Goal: Task Accomplishment & Management: Manage account settings

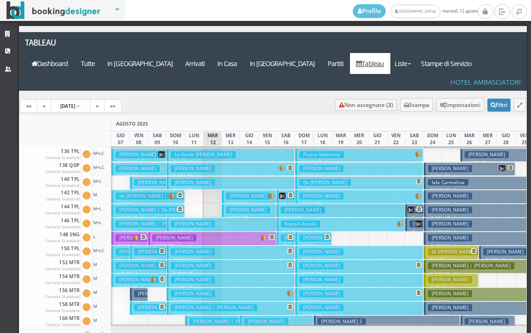
scroll to position [325, 0]
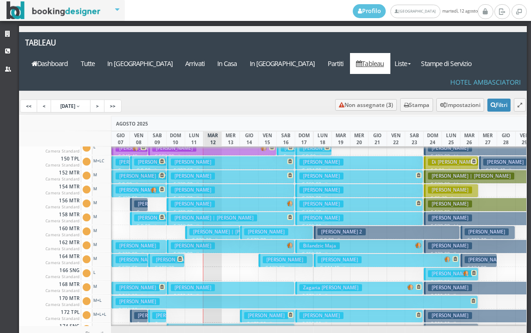
click at [193, 228] on h3 "[PERSON_NAME] | [PERSON_NAME]" at bounding box center [233, 231] width 86 height 7
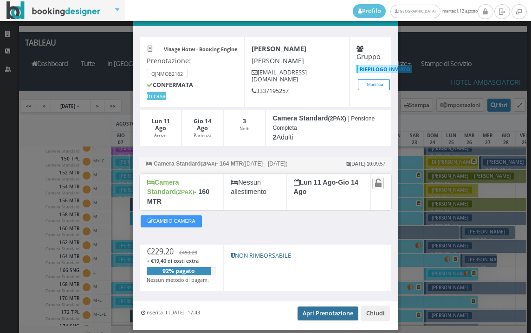
scroll to position [45, 0]
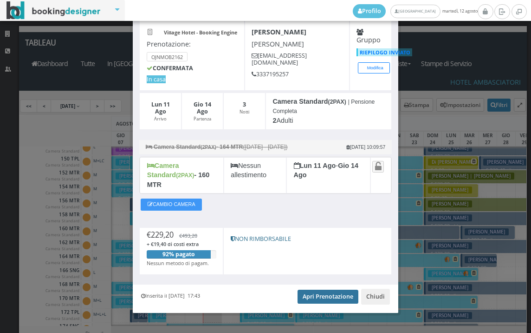
click at [318, 290] on link "Apri Prenotazione" at bounding box center [328, 296] width 61 height 14
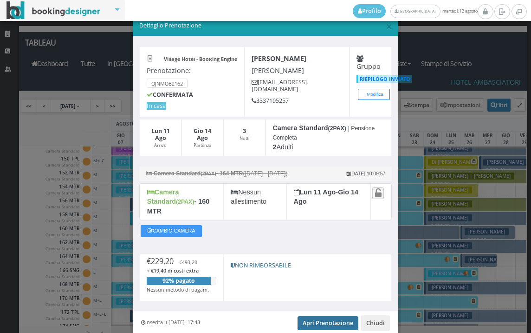
scroll to position [0, 0]
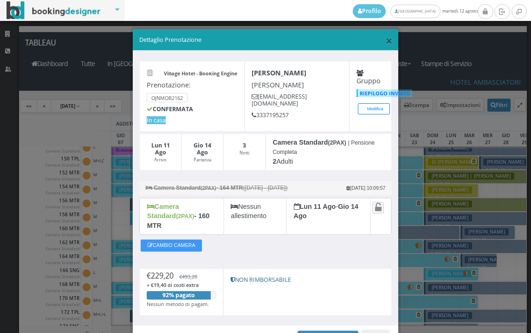
click at [386, 35] on span "×" at bounding box center [389, 41] width 7 height 16
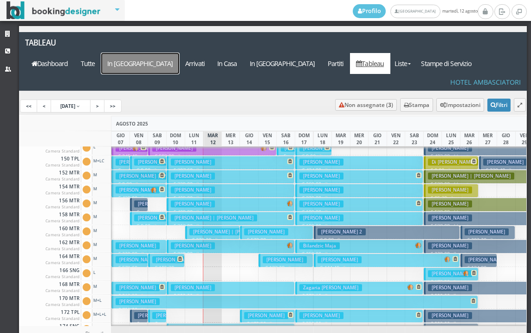
click at [179, 53] on a=pms-arrival-reservations"] "In [GEOGRAPHIC_DATA]" at bounding box center [140, 63] width 78 height 21
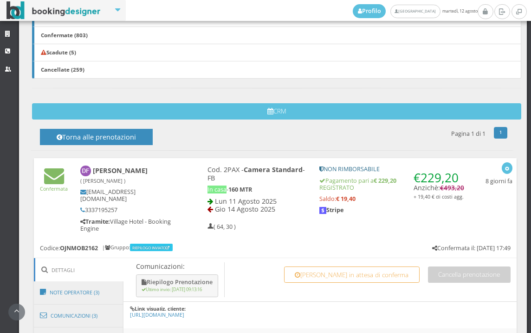
scroll to position [464, 0]
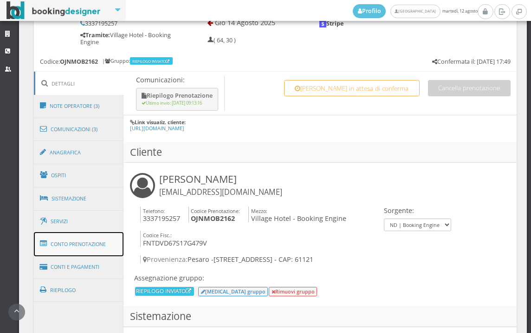
click at [106, 248] on link "Conto Prenotazione" at bounding box center [79, 244] width 90 height 24
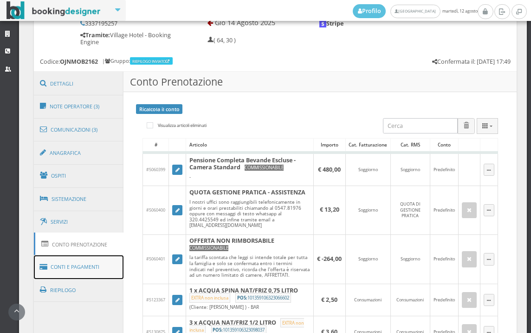
click at [102, 263] on link "Conti e Pagamenti" at bounding box center [79, 267] width 90 height 24
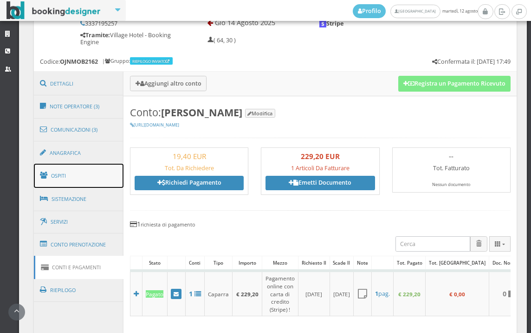
click at [98, 169] on link "Ospiti" at bounding box center [79, 175] width 90 height 24
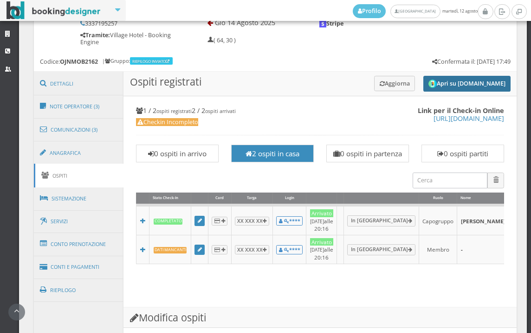
click at [452, 79] on button "Apri su Online-Check.in" at bounding box center [467, 84] width 87 height 16
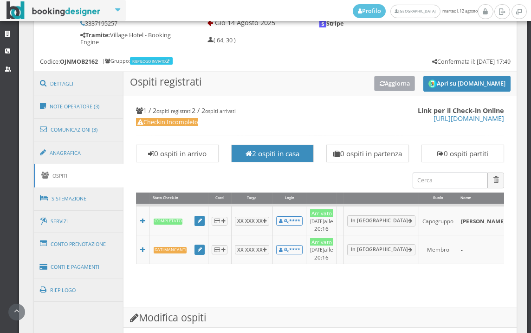
click at [391, 87] on button "Aggiorna" at bounding box center [394, 83] width 41 height 15
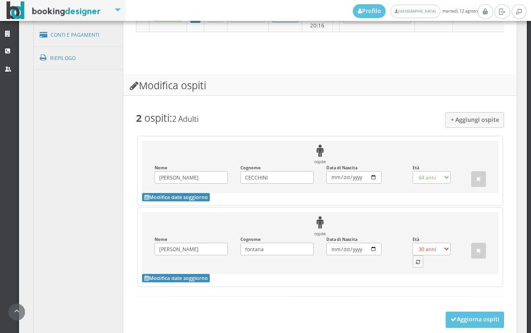
scroll to position [722, 0]
click at [417, 273] on div "ospite Nome davide Inserisci il Nome Cognome fontana Inserisci il Cognome Data …" at bounding box center [320, 242] width 357 height 62
click at [417, 267] on button "button" at bounding box center [418, 261] width 11 height 12
select select "57"
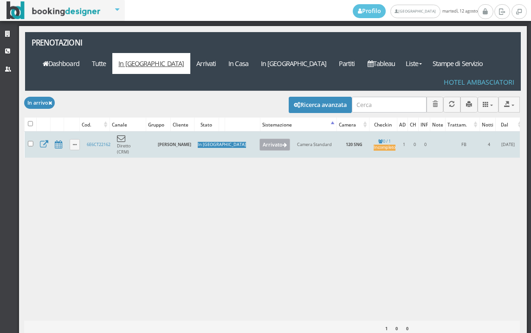
click at [260, 138] on button "Arrivato" at bounding box center [275, 144] width 31 height 12
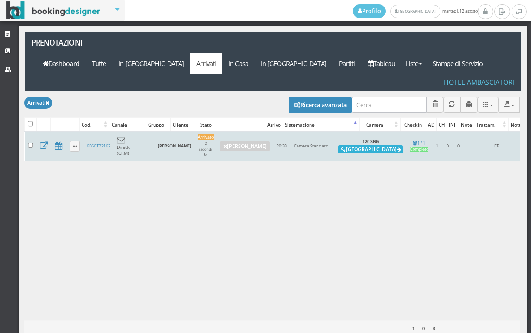
click at [401, 145] on button "Alloggia" at bounding box center [371, 149] width 65 height 8
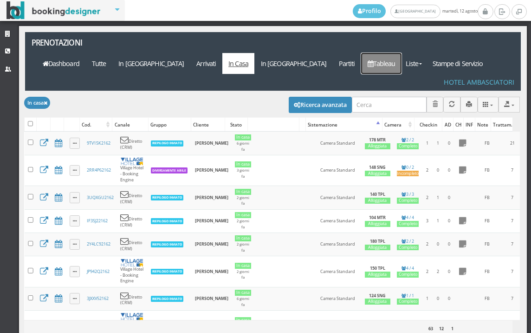
click at [397, 53] on link "Tableau" at bounding box center [381, 63] width 40 height 21
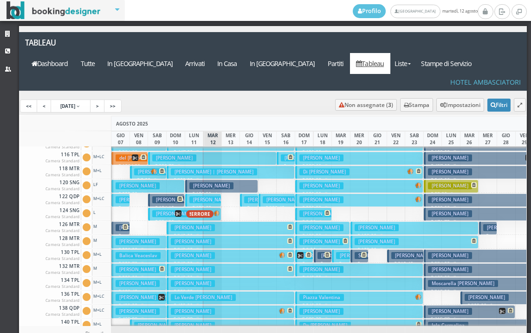
scroll to position [232, 0]
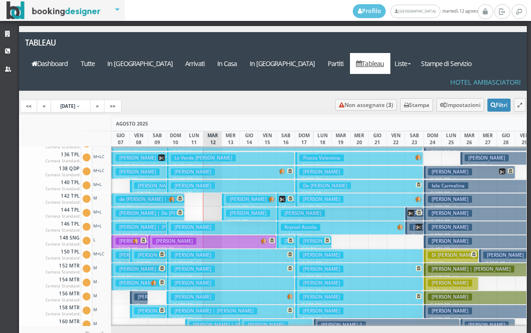
click at [230, 196] on h3 "[PERSON_NAME]" at bounding box center [248, 199] width 44 height 7
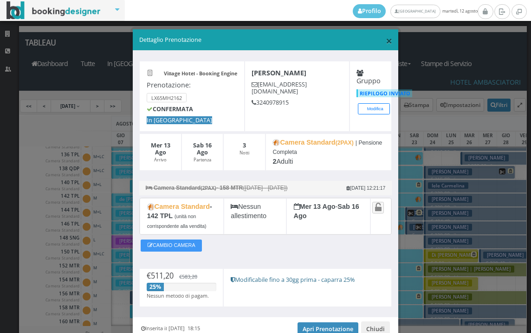
click at [386, 41] on span "×" at bounding box center [389, 41] width 7 height 16
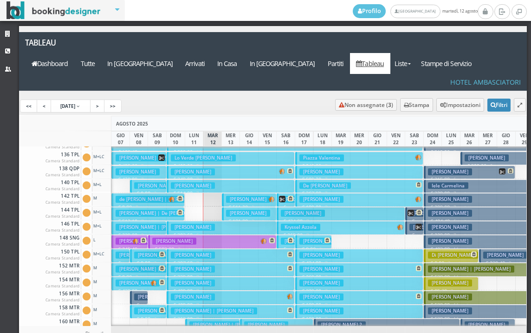
click at [243, 209] on h3 "[PERSON_NAME]" at bounding box center [248, 212] width 44 height 7
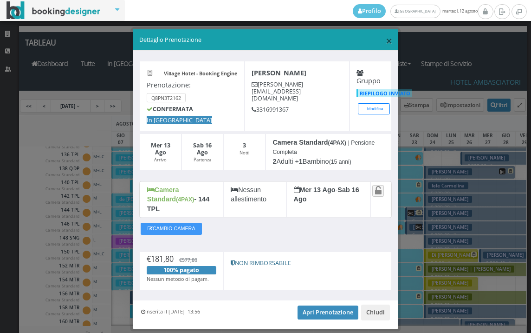
click at [386, 43] on span "×" at bounding box center [389, 41] width 7 height 16
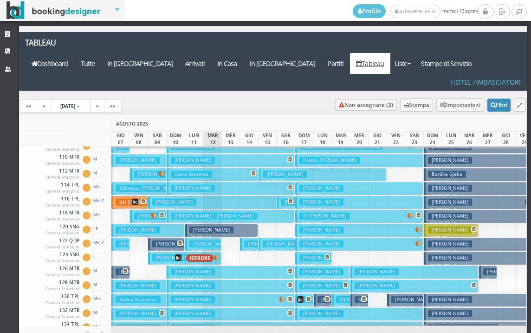
scroll to position [0, 0]
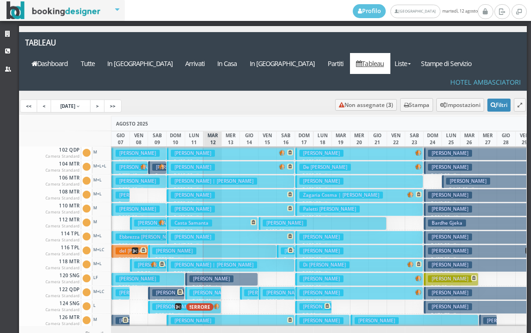
click at [327, 147] on button "Nardelli Luigi € 199.00 7 notti 2 Adulti" at bounding box center [359, 153] width 128 height 13
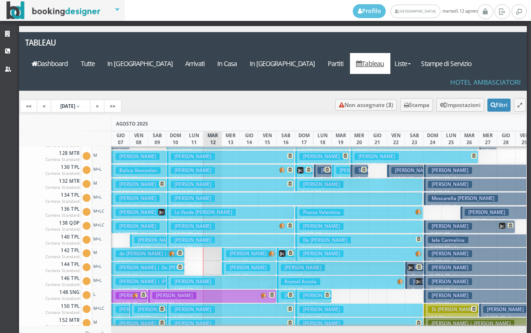
scroll to position [186, 0]
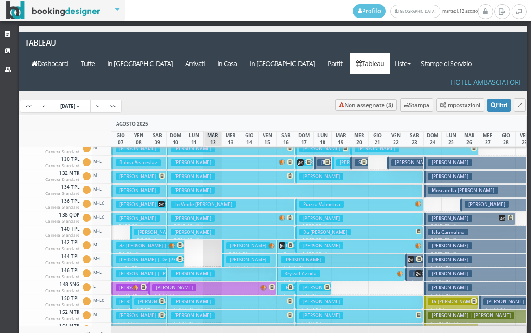
click at [306, 159] on span at bounding box center [304, 162] width 14 height 7
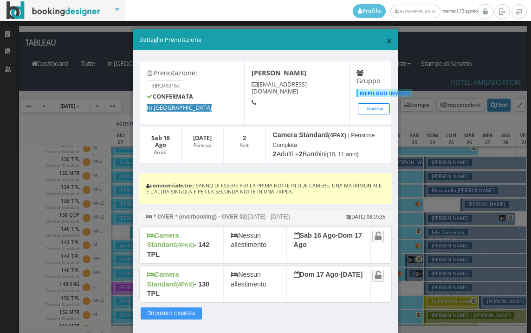
click at [386, 36] on span "×" at bounding box center [389, 41] width 7 height 16
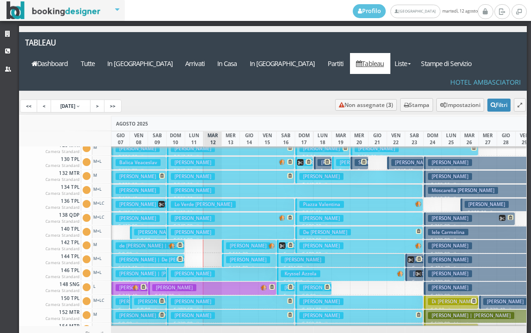
click at [322, 159] on h3 "[PERSON_NAME]" at bounding box center [340, 162] width 44 height 7
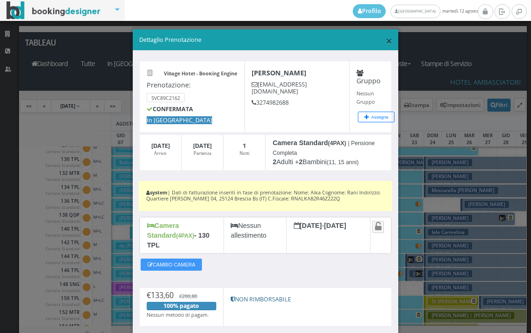
click at [386, 39] on span "×" at bounding box center [389, 41] width 7 height 16
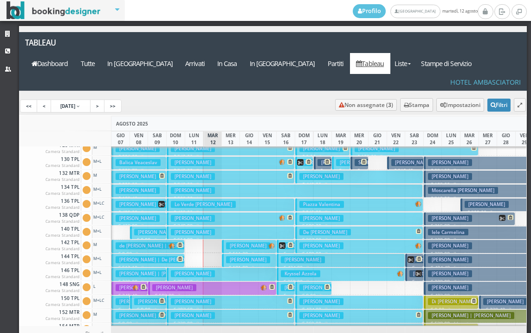
click at [339, 159] on h3 "[PERSON_NAME]" at bounding box center [358, 162] width 44 height 7
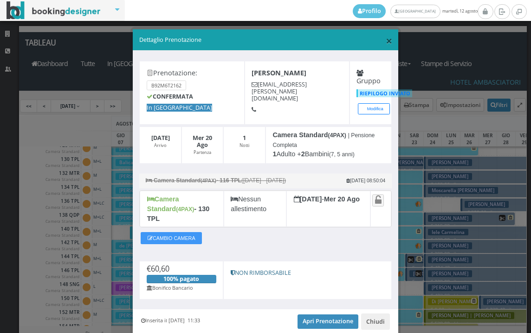
click at [386, 39] on span "×" at bounding box center [389, 41] width 7 height 16
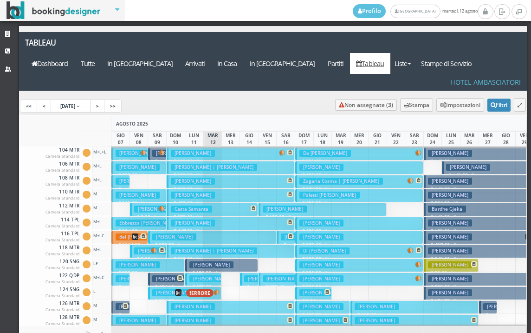
scroll to position [0, 0]
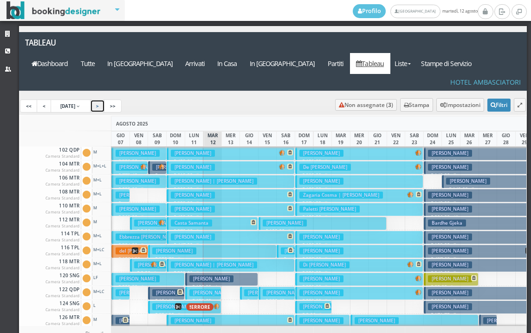
click at [105, 99] on link ">" at bounding box center [97, 105] width 15 height 13
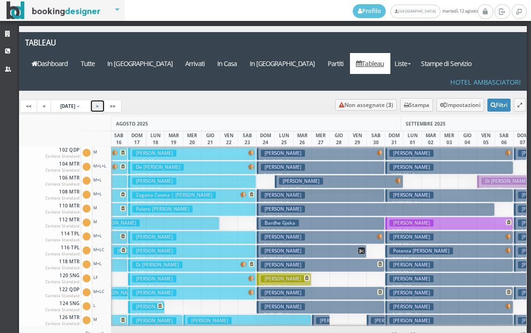
click at [105, 99] on link ">" at bounding box center [97, 105] width 15 height 13
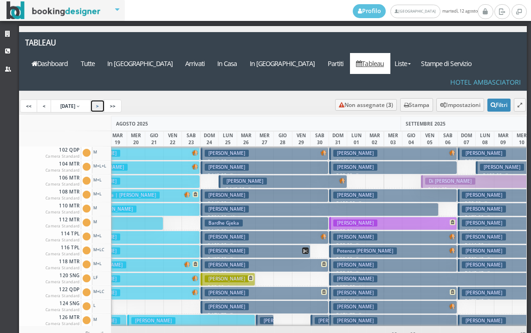
scroll to position [0, 226]
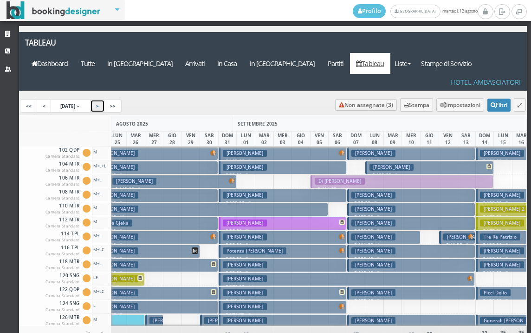
click at [105, 99] on link ">" at bounding box center [97, 105] width 15 height 13
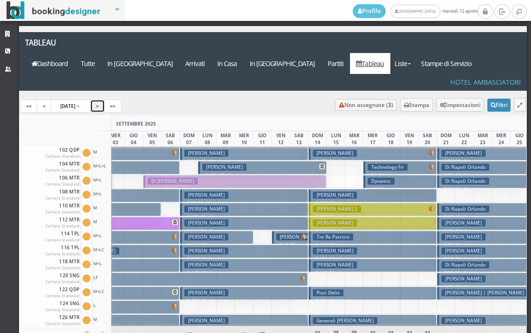
click at [105, 99] on link ">" at bounding box center [97, 105] width 15 height 13
